Goal: Information Seeking & Learning: Check status

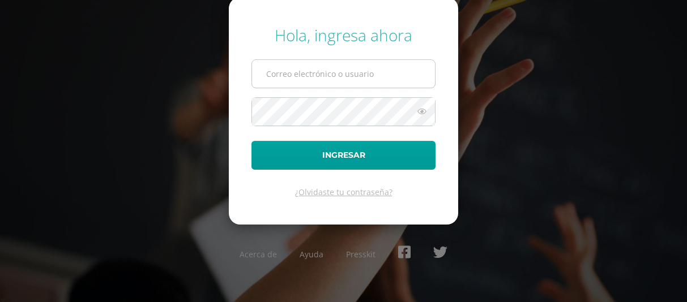
click at [333, 70] on input "text" at bounding box center [343, 74] width 183 height 28
type input "20240069@liceoguatemala.edu.gt"
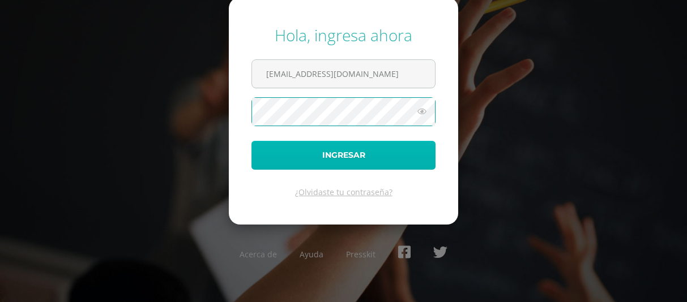
click at [335, 152] on button "Ingresar" at bounding box center [343, 155] width 184 height 29
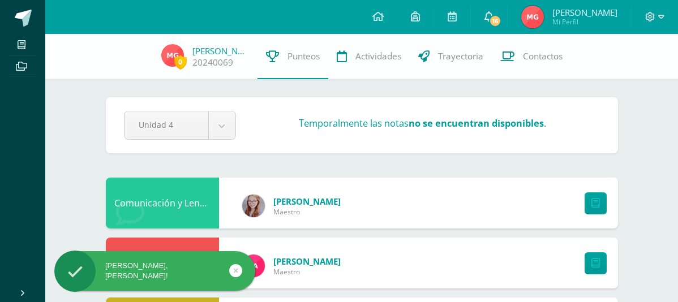
click at [497, 10] on link "16" at bounding box center [489, 17] width 36 height 34
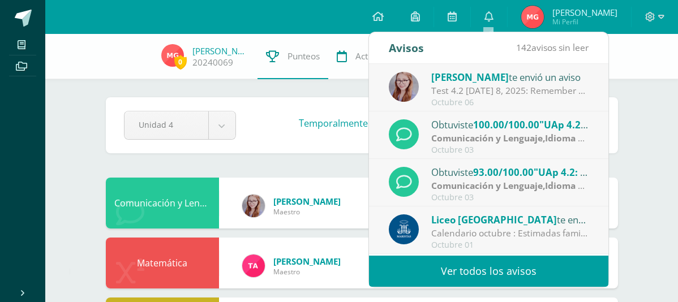
click at [524, 91] on div "Test 4.2 [DATE] 8, 2025: Remember to practice at home! :) You can do it!!!!" at bounding box center [509, 90] width 157 height 13
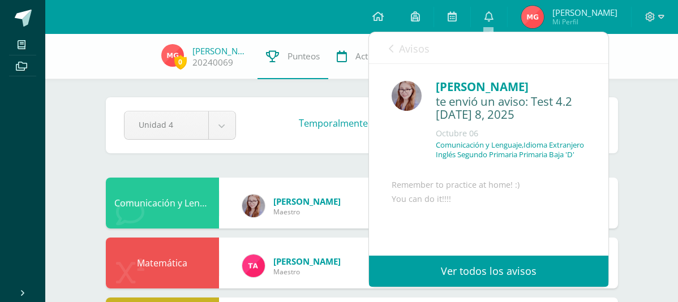
click at [399, 45] on span "Avisos" at bounding box center [414, 49] width 31 height 14
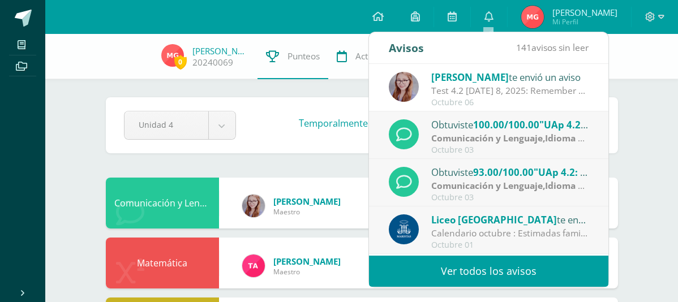
click at [509, 134] on strong "Comunicación y Lenguaje,Idioma Extranjero Inglés" at bounding box center [541, 138] width 221 height 12
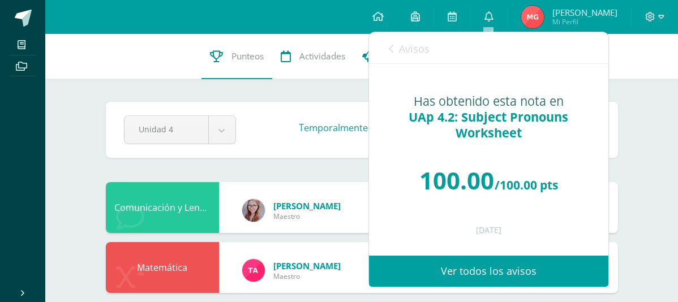
click at [398, 52] on link "Avisos" at bounding box center [409, 48] width 41 height 32
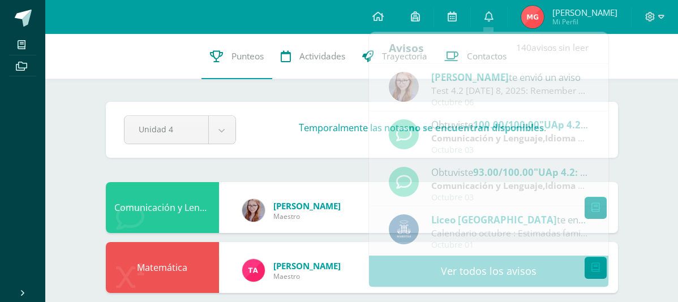
click at [622, 48] on div "0 Mateo González 20240069 Punteos Actividades Trayectoria Contactos" at bounding box center [361, 56] width 633 height 45
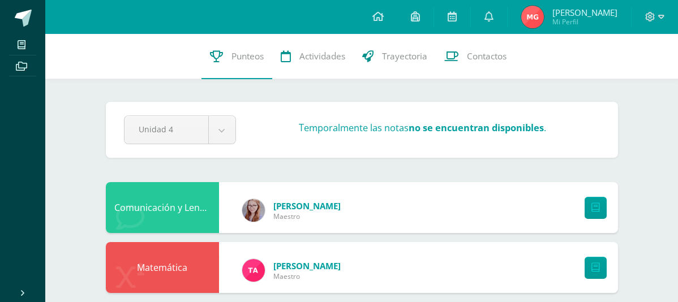
click at [574, 15] on span "[PERSON_NAME]" at bounding box center [585, 12] width 65 height 11
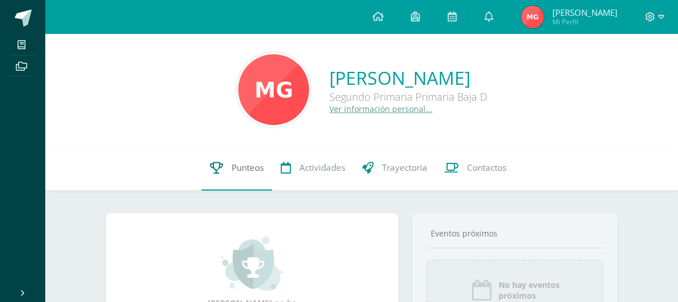
click at [252, 168] on span "Punteos" at bounding box center [248, 168] width 32 height 12
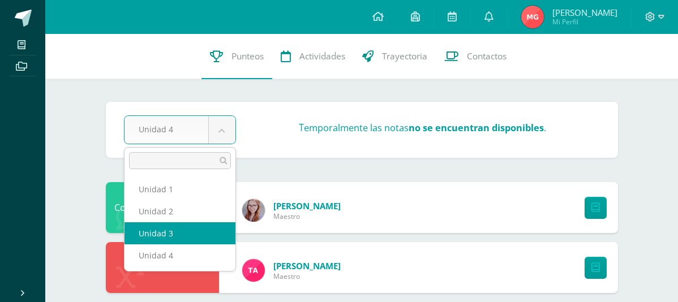
select select "Unidad 3"
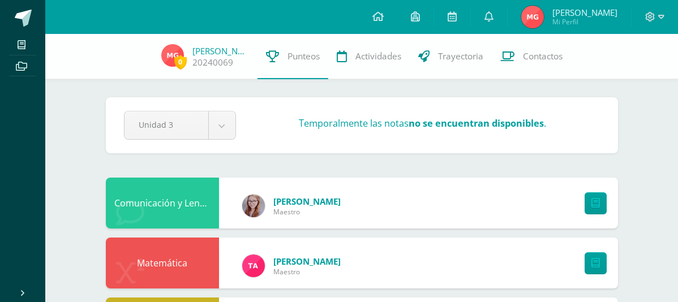
click at [516, 113] on div "Unidad 3 Unidad 1 Unidad 2 Unidad 3 Unidad 4 Temporalmente las notas no se encu…" at bounding box center [361, 125] width 485 height 29
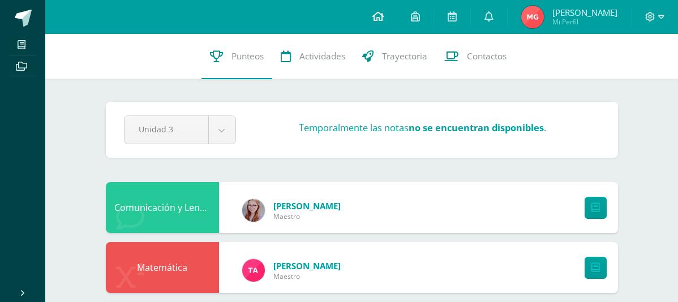
click at [383, 18] on link at bounding box center [378, 17] width 38 height 34
